Goal: Task Accomplishment & Management: Use online tool/utility

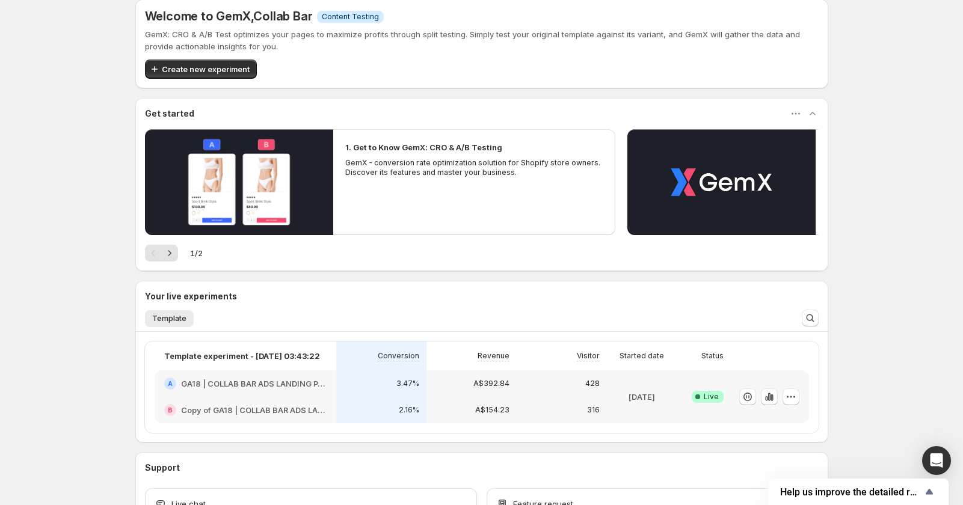
scroll to position [102, 0]
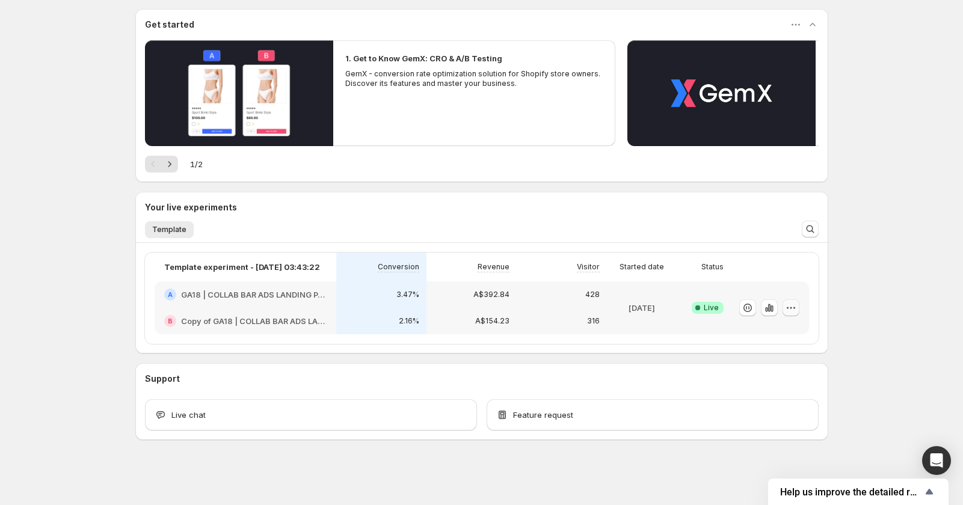
click at [788, 308] on icon "button" at bounding box center [791, 308] width 12 height 12
click at [764, 374] on span "End experiment" at bounding box center [768, 374] width 58 height 10
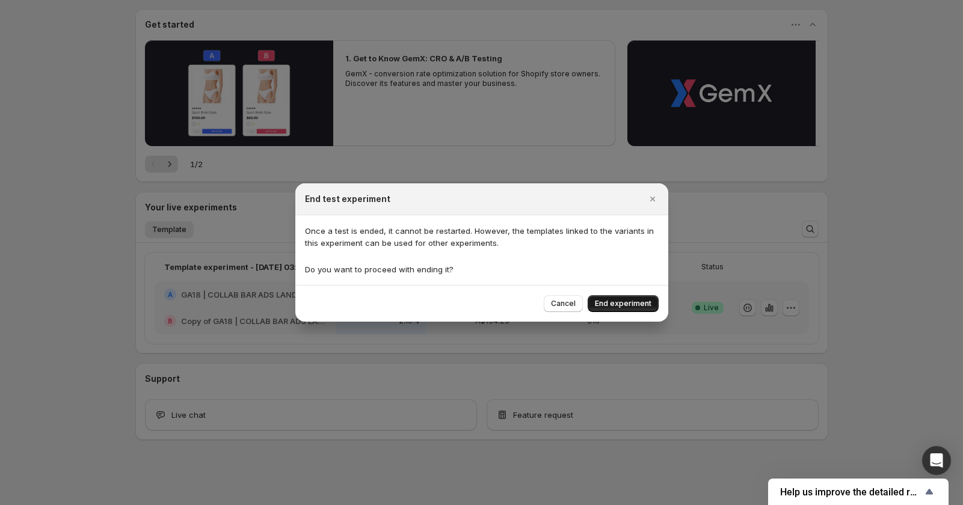
click at [618, 306] on span "End experiment" at bounding box center [623, 304] width 57 height 10
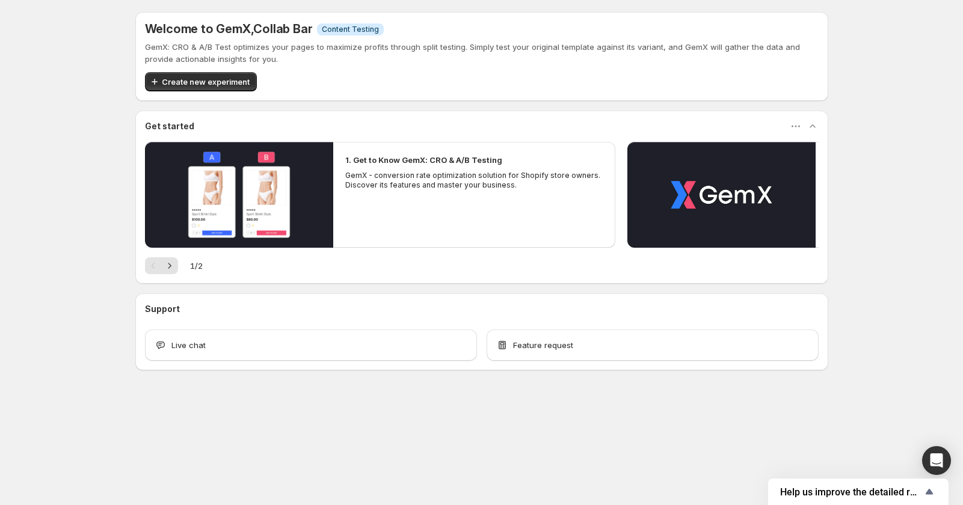
scroll to position [0, 0]
click at [176, 81] on span "Create new experiment" at bounding box center [206, 82] width 88 height 12
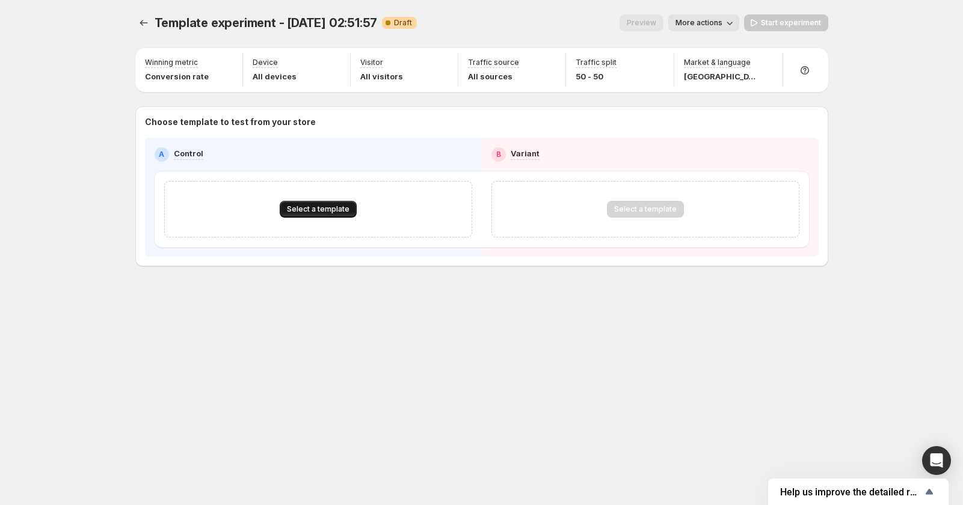
click at [300, 208] on span "Select a template" at bounding box center [318, 210] width 63 height 10
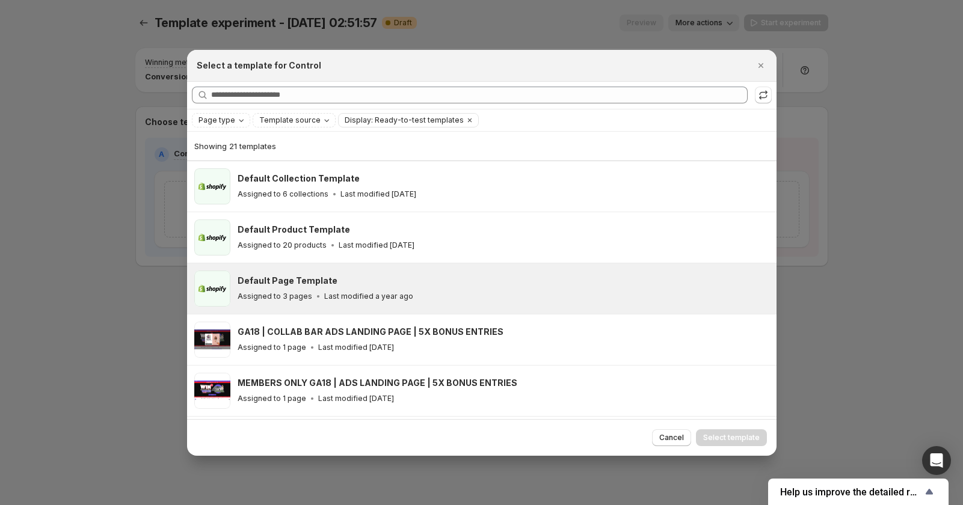
scroll to position [65, 0]
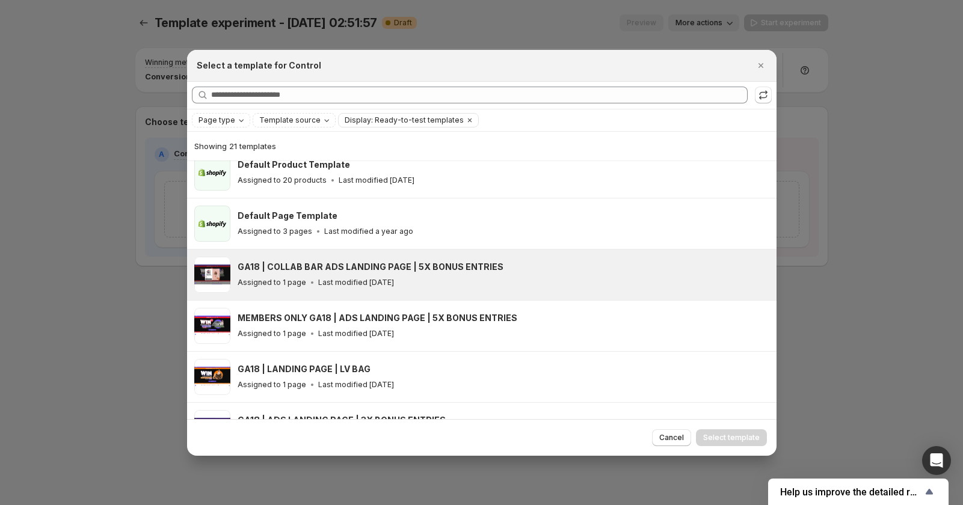
click at [423, 267] on h3 "GA18 | COLLAB BAR ADS LANDING PAGE | 5X BONUS ENTRIES" at bounding box center [371, 267] width 266 height 12
click at [734, 437] on span "Select template" at bounding box center [731, 438] width 57 height 10
